Goal: Contribute content

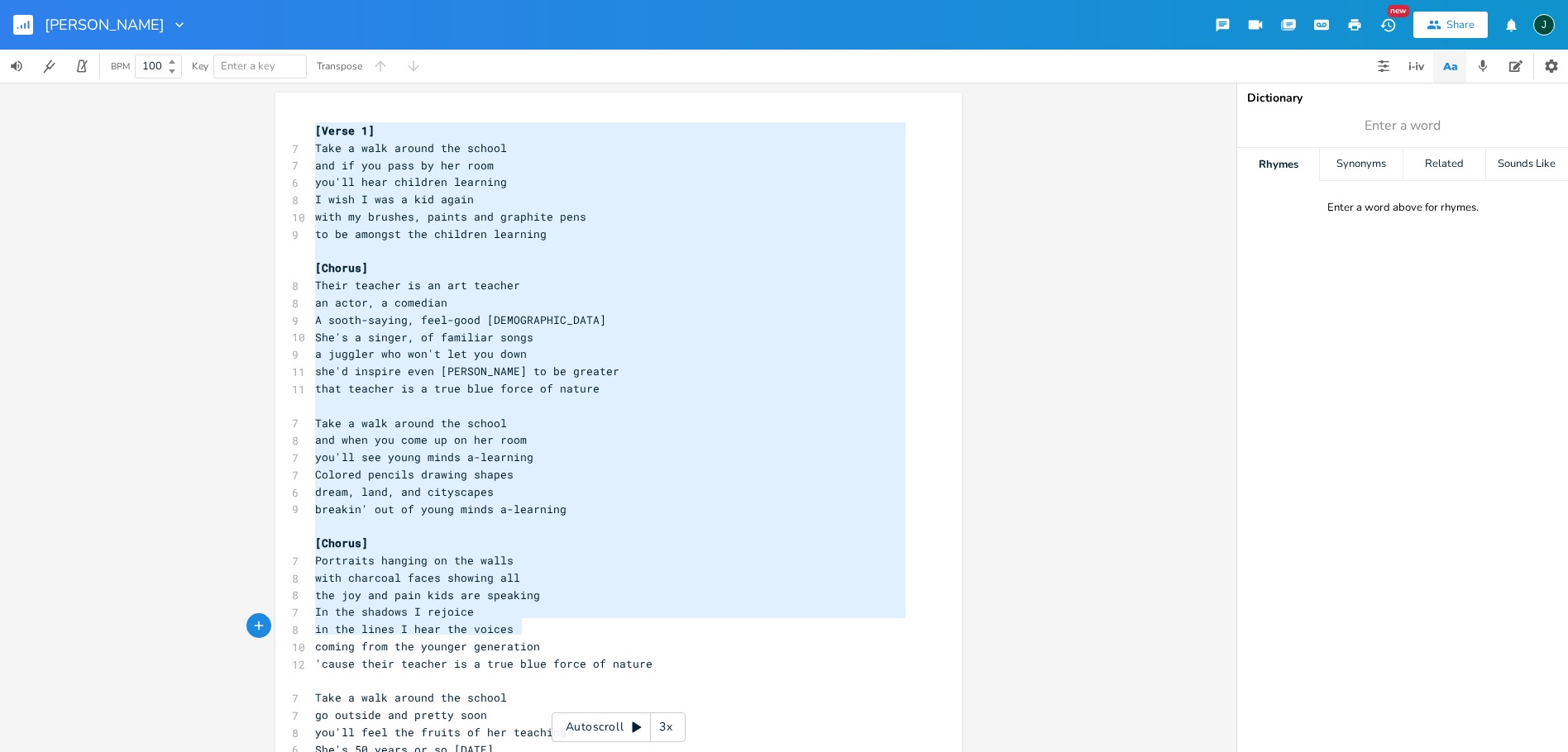
type textarea "[Verse 1] Take a walk around the school and if you pass by her room you'll hear…"
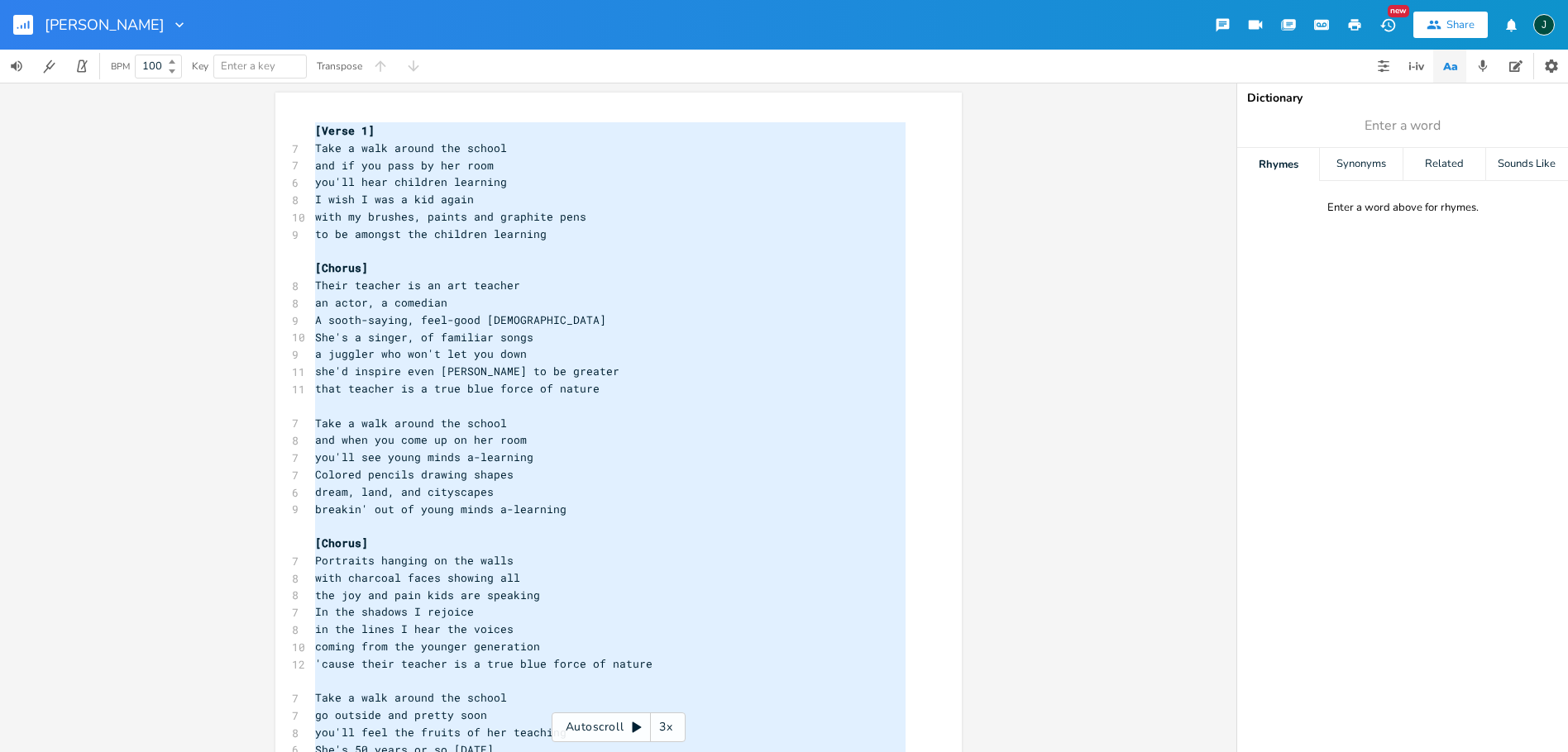
scroll to position [54, 0]
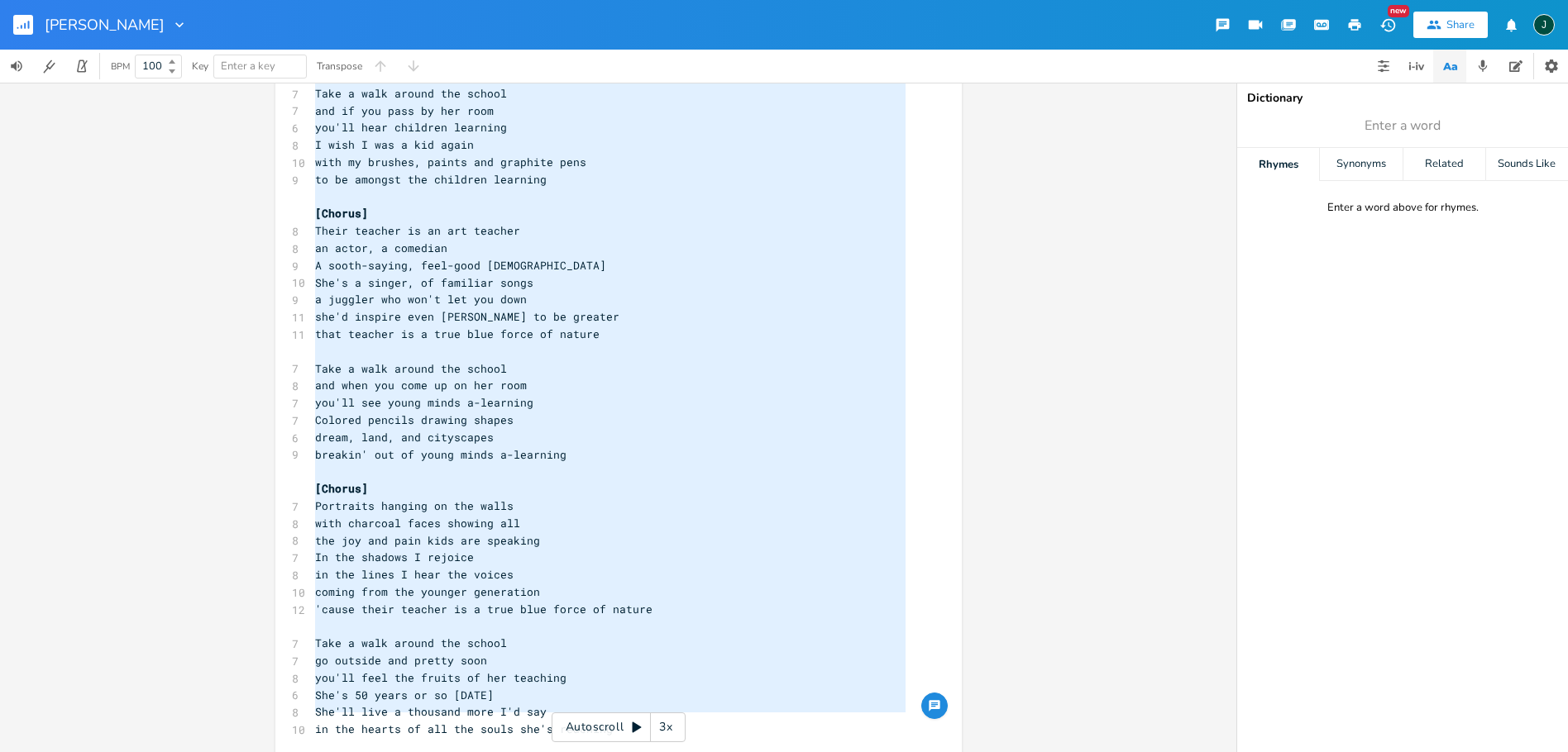
drag, startPoint x: 307, startPoint y: 129, endPoint x: 680, endPoint y: 806, distance: 773.0
click at [680, 751] on html "[PERSON_NAME] Share J BPM 100 Key Enter a key Transpose x [Verse 1] 7 Take a wa…" at bounding box center [784, 376] width 1568 height 752
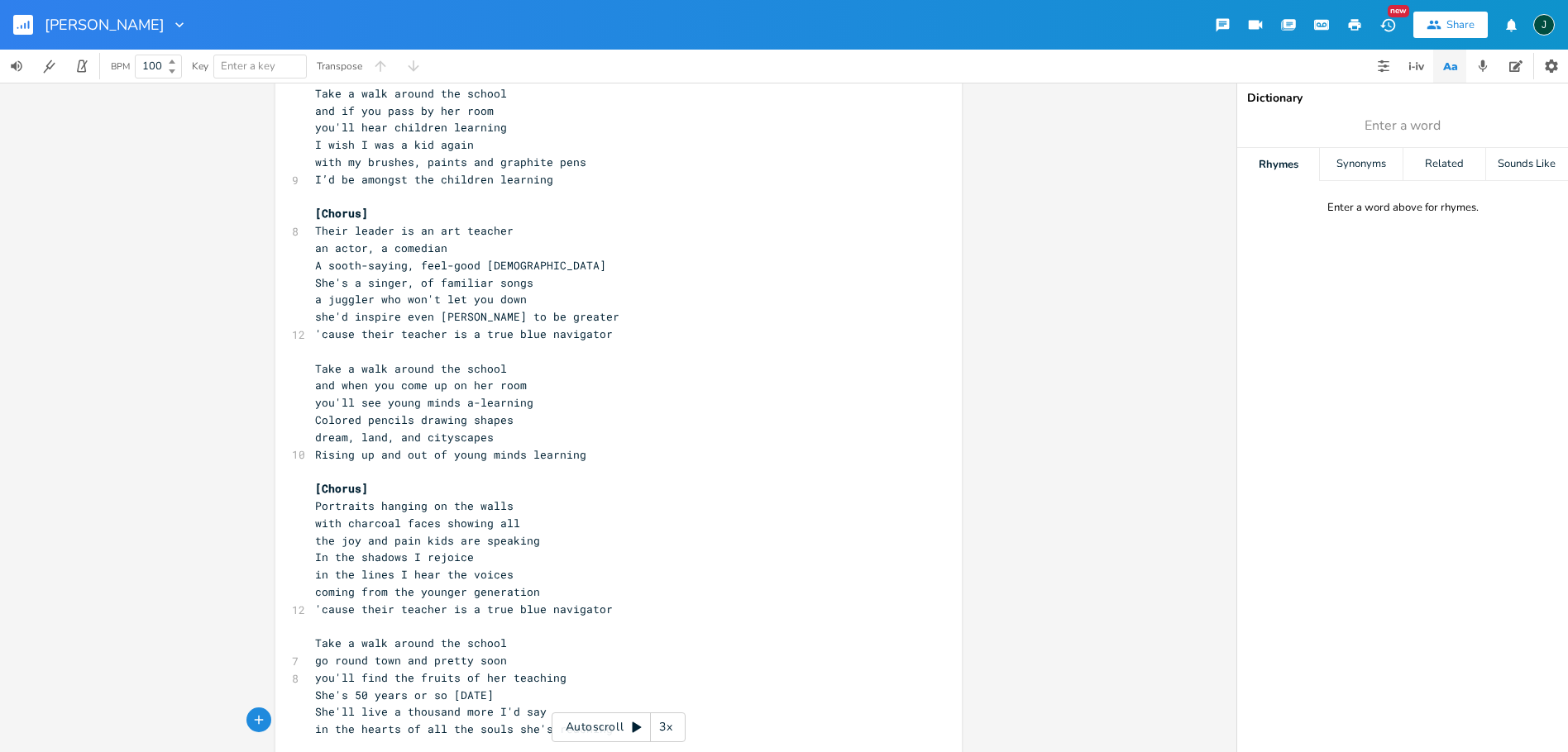
scroll to position [0, 0]
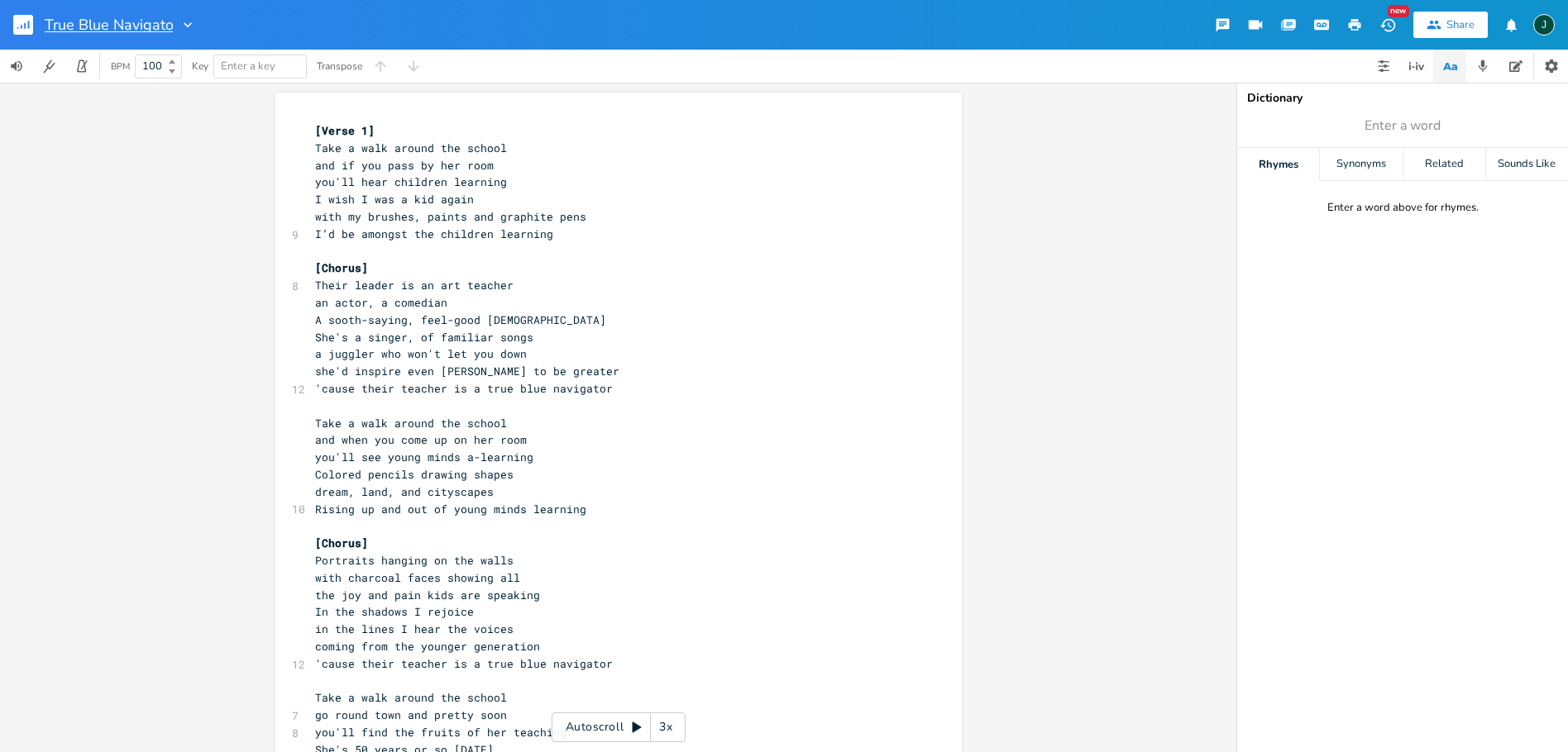
type input "True Blue Navigator"
click at [505, 209] on span "with my brushes, paints and graphite pens" at bounding box center [450, 217] width 271 height 15
click at [1397, 18] on button "New Version History" at bounding box center [1387, 25] width 33 height 30
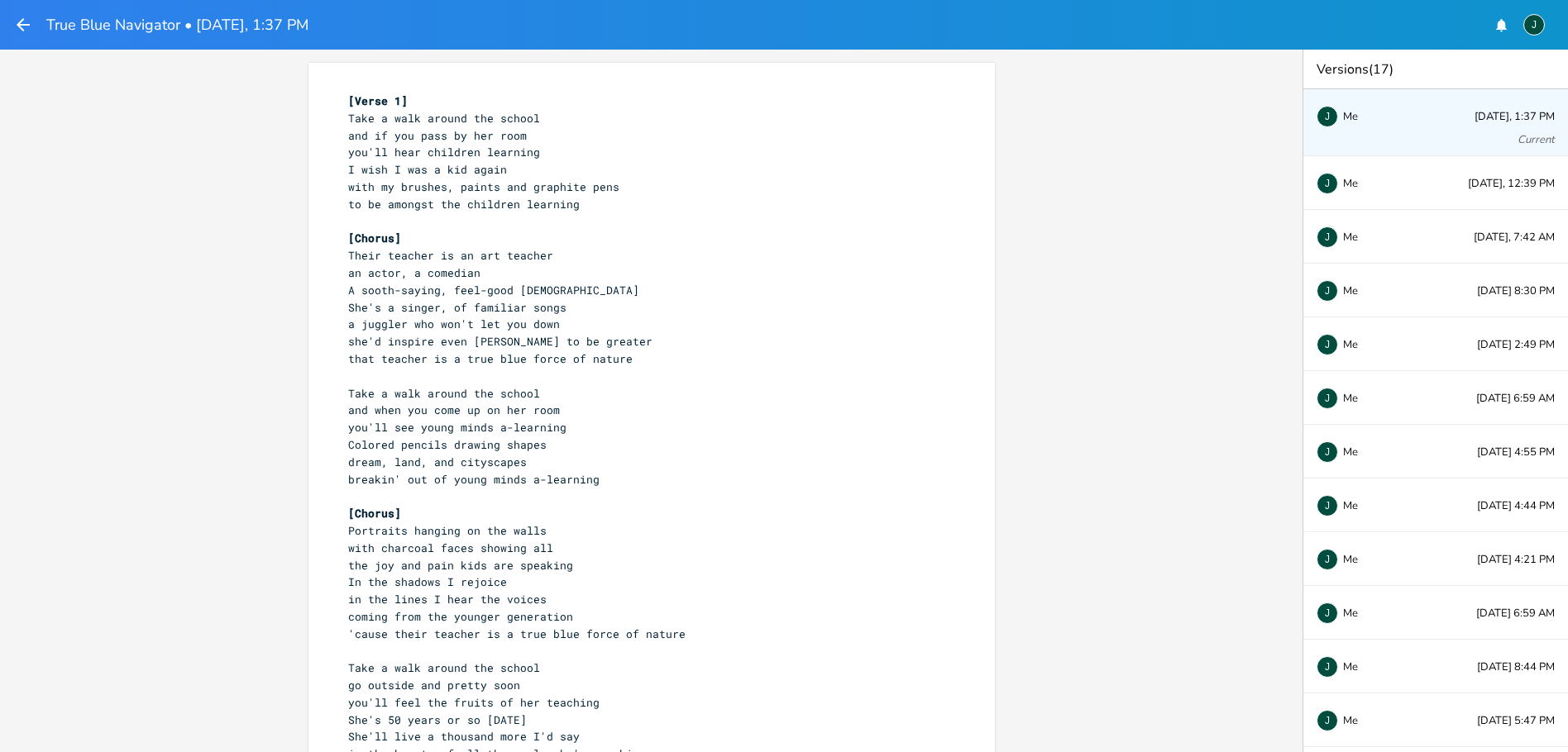
scroll to position [35, 0]
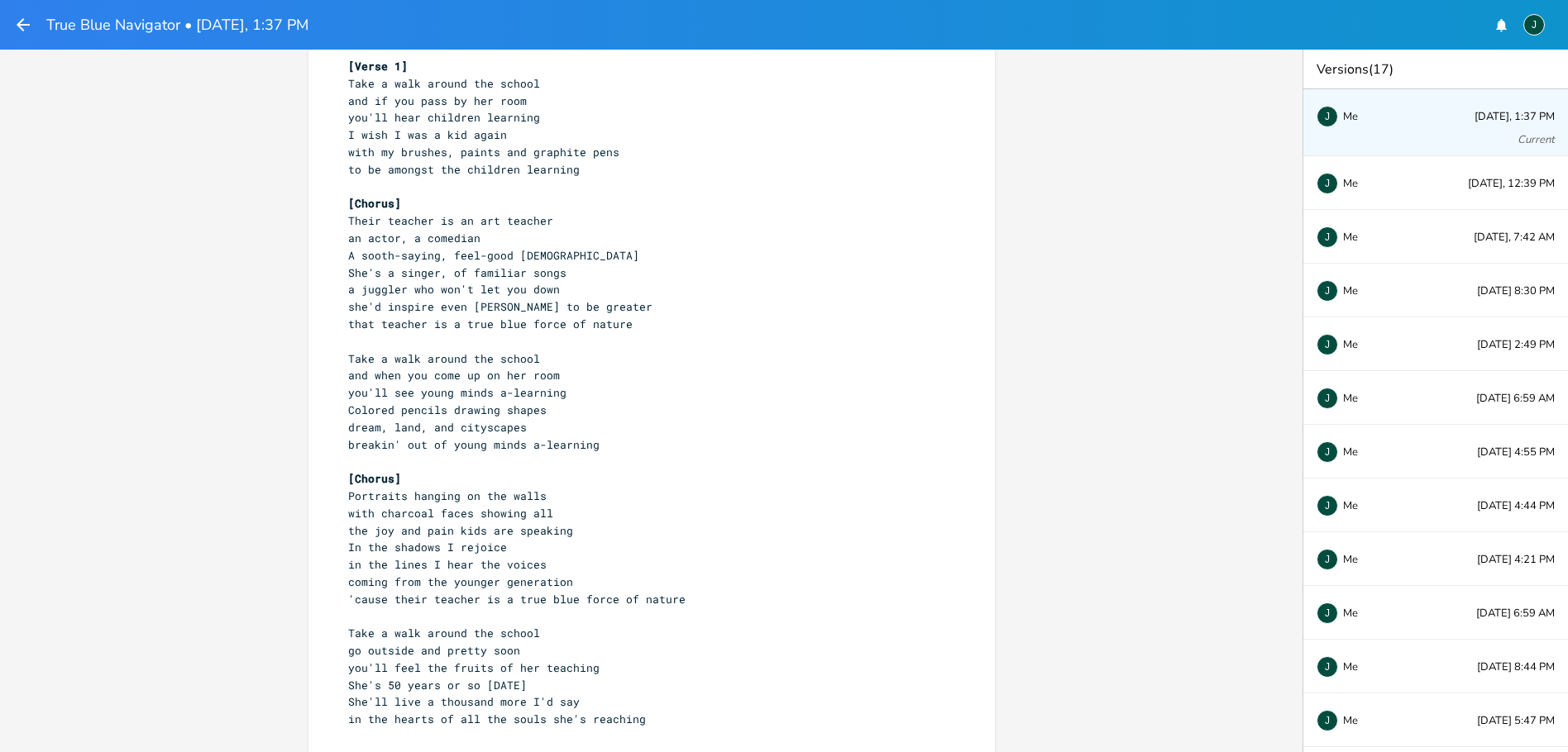
click at [18, 21] on icon "button" at bounding box center [23, 24] width 20 height 20
